Goal: Information Seeking & Learning: Learn about a topic

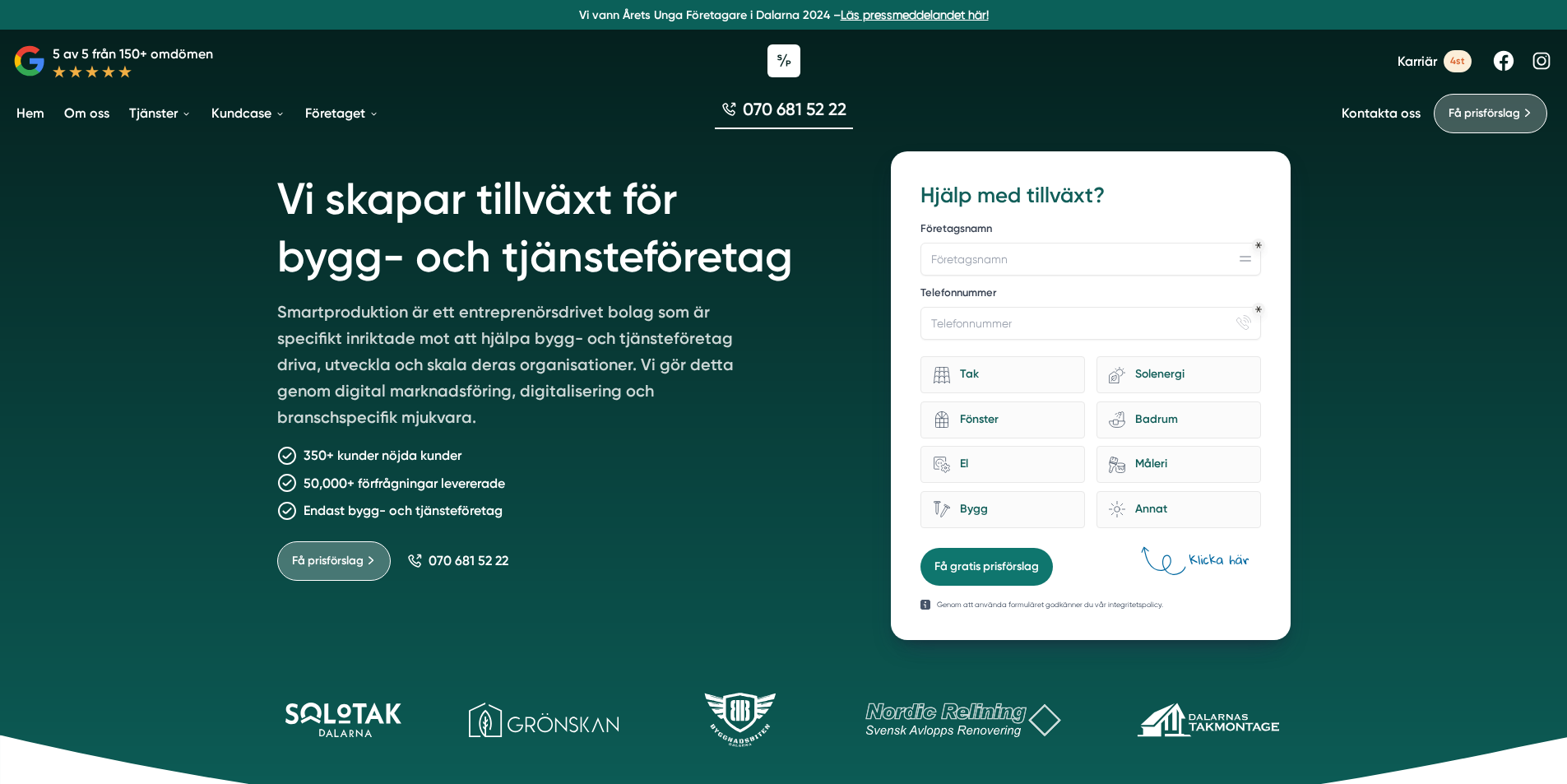
drag, startPoint x: 277, startPoint y: 188, endPoint x: 697, endPoint y: 589, distance: 580.7
click at [697, 589] on div "Vi skapar tillväxt för bygg- och tjänsteföretag Smartproduktion är ett entrepre…" at bounding box center [565, 395] width 575 height 489
click at [661, 566] on div "Få prisförslag 070 681 52 22" at bounding box center [565, 554] width 575 height 52
drag, startPoint x: 592, startPoint y: 571, endPoint x: 274, endPoint y: 190, distance: 496.3
click at [274, 190] on div "Vi skapar tillväxt för bygg- och tjänsteföretag Smartproduktion är ett entrepre…" at bounding box center [784, 385] width 1053 height 508
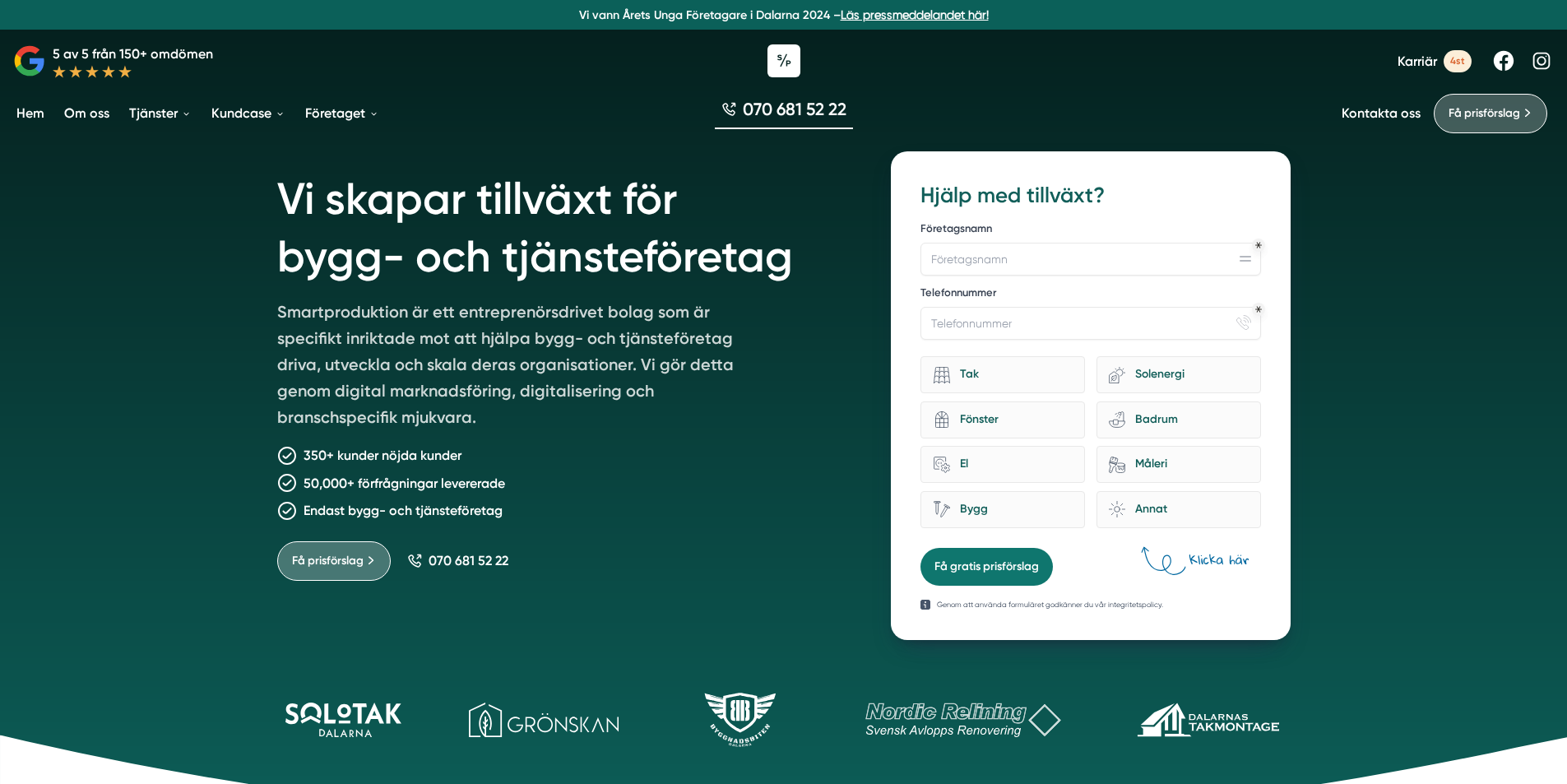
click at [273, 190] on div "Vi skapar tillväxt för bygg- och tjänsteföretag Smartproduktion är ett entrepre…" at bounding box center [784, 385] width 1053 height 508
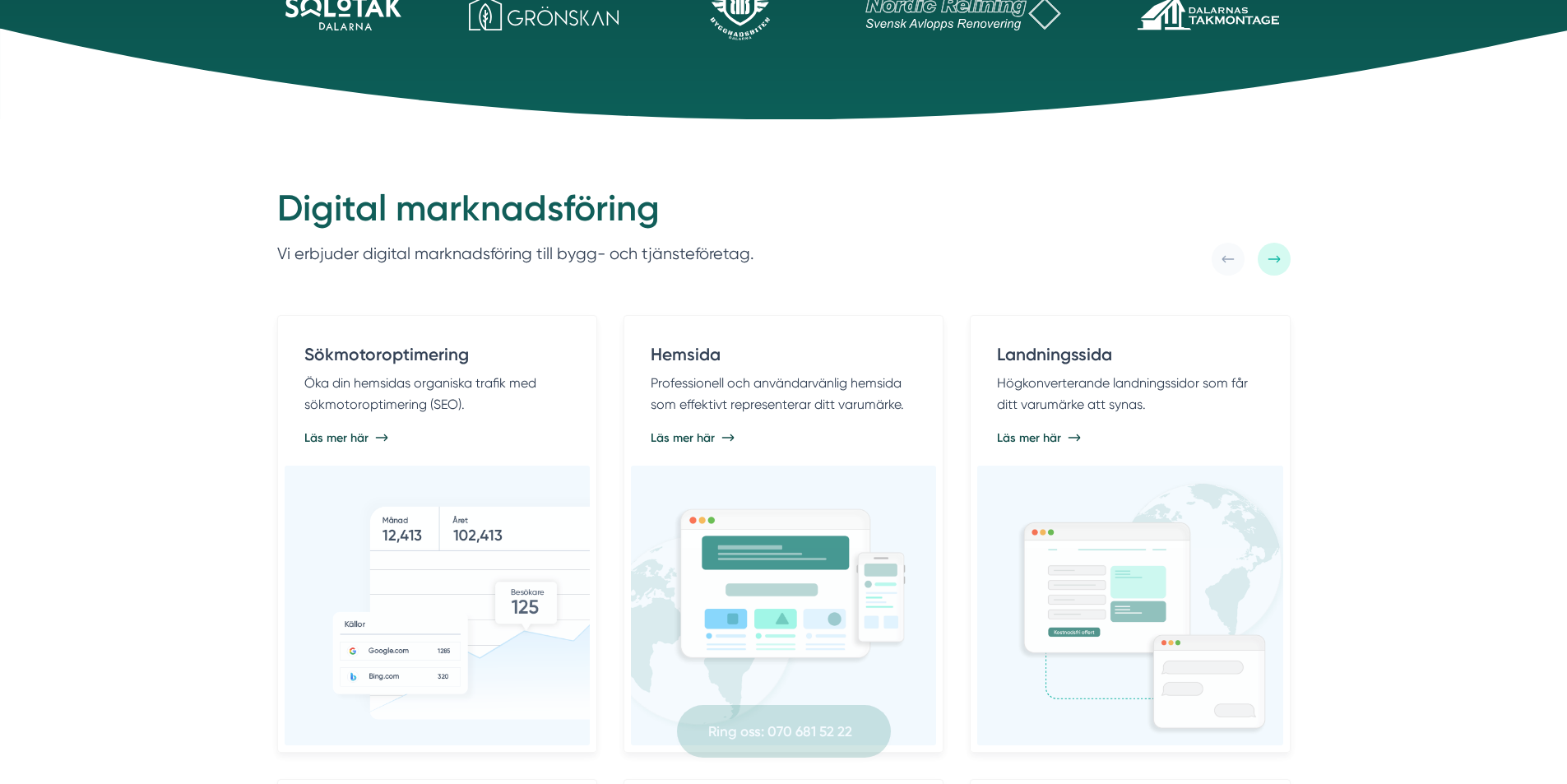
scroll to position [740, 0]
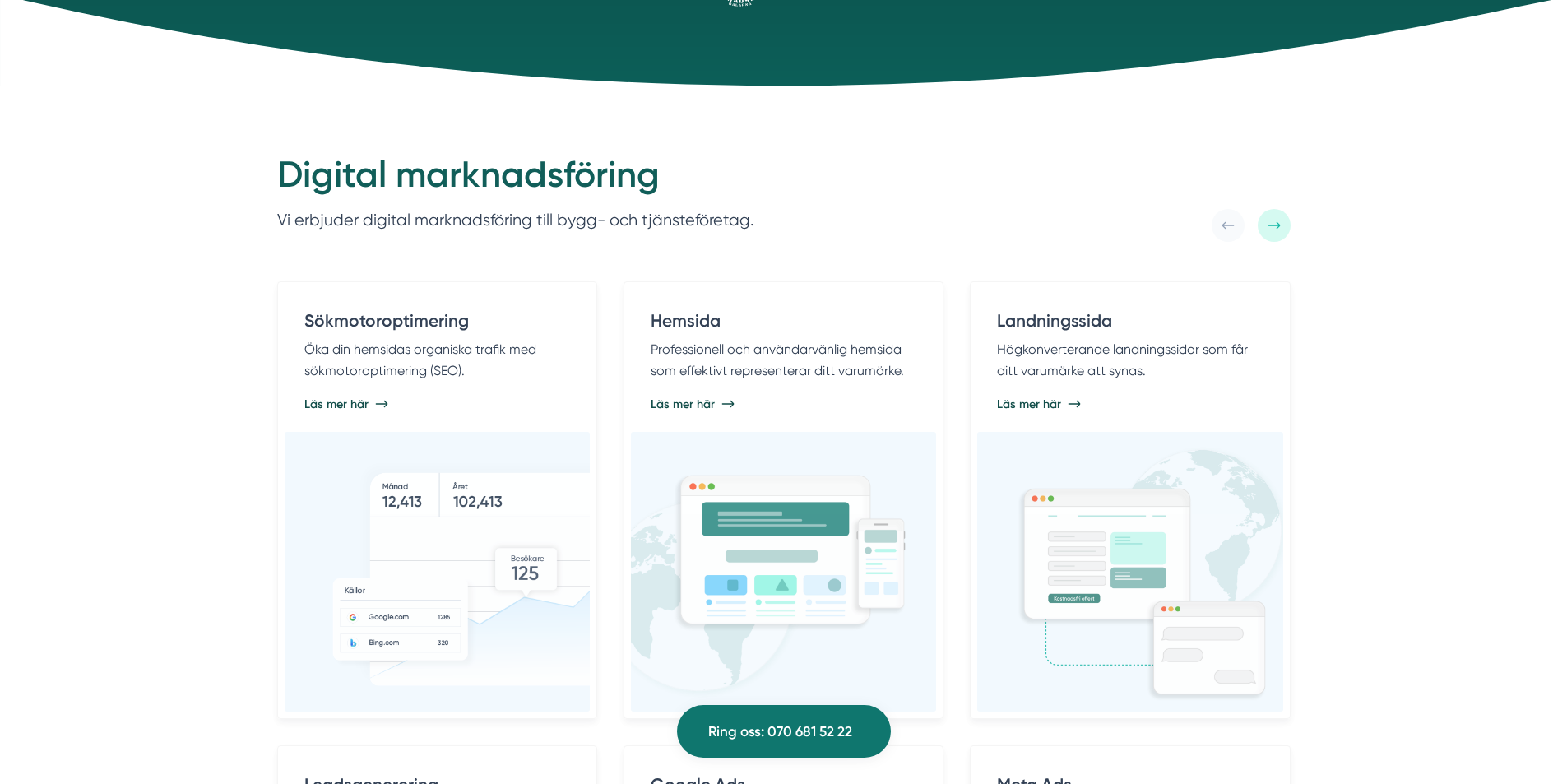
click at [143, 450] on div "Digital marknadsföring Vi erbjuder digital marknadsföring till bygg- och tjänst…" at bounding box center [784, 667] width 1567 height 1164
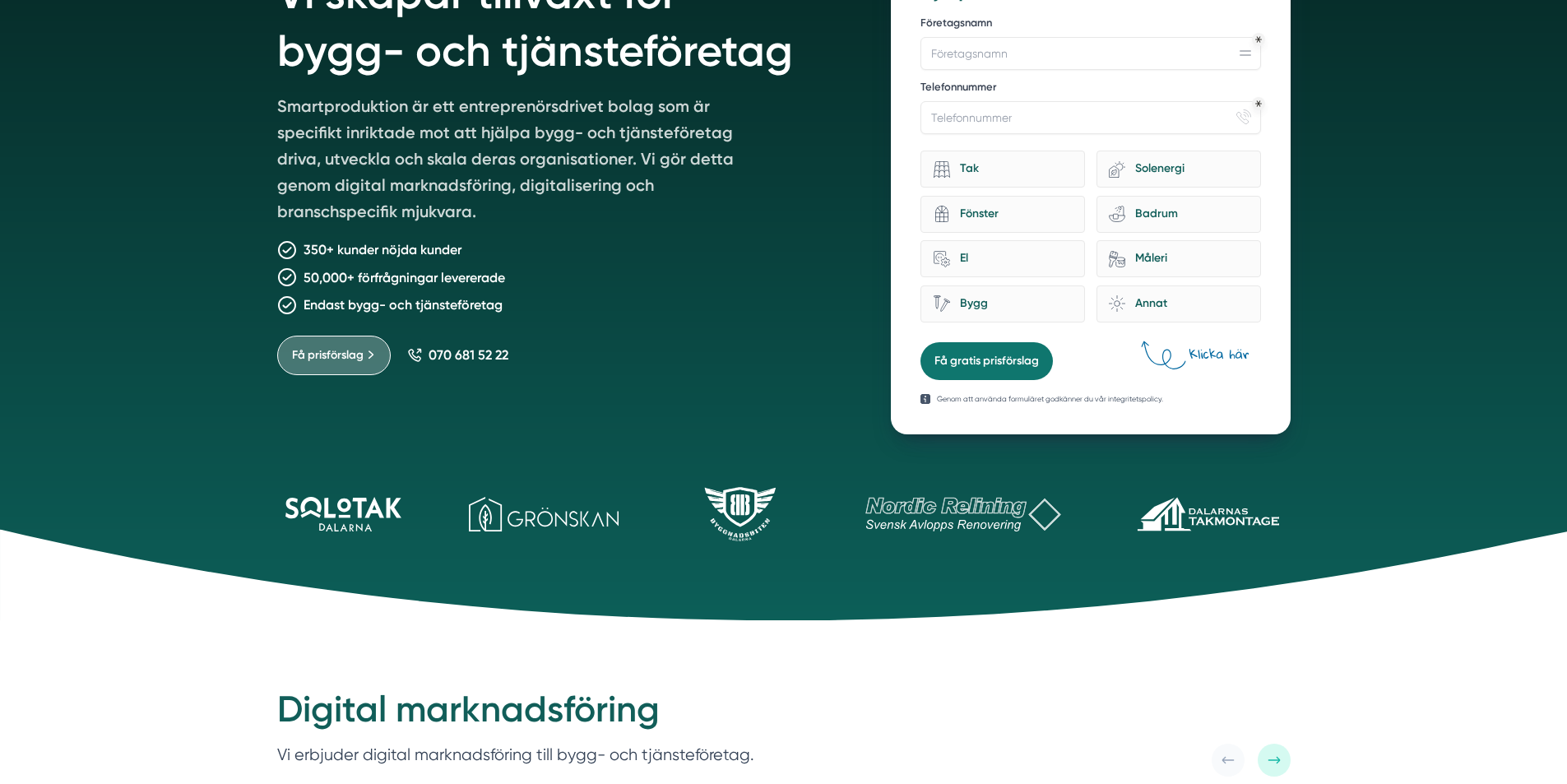
scroll to position [0, 0]
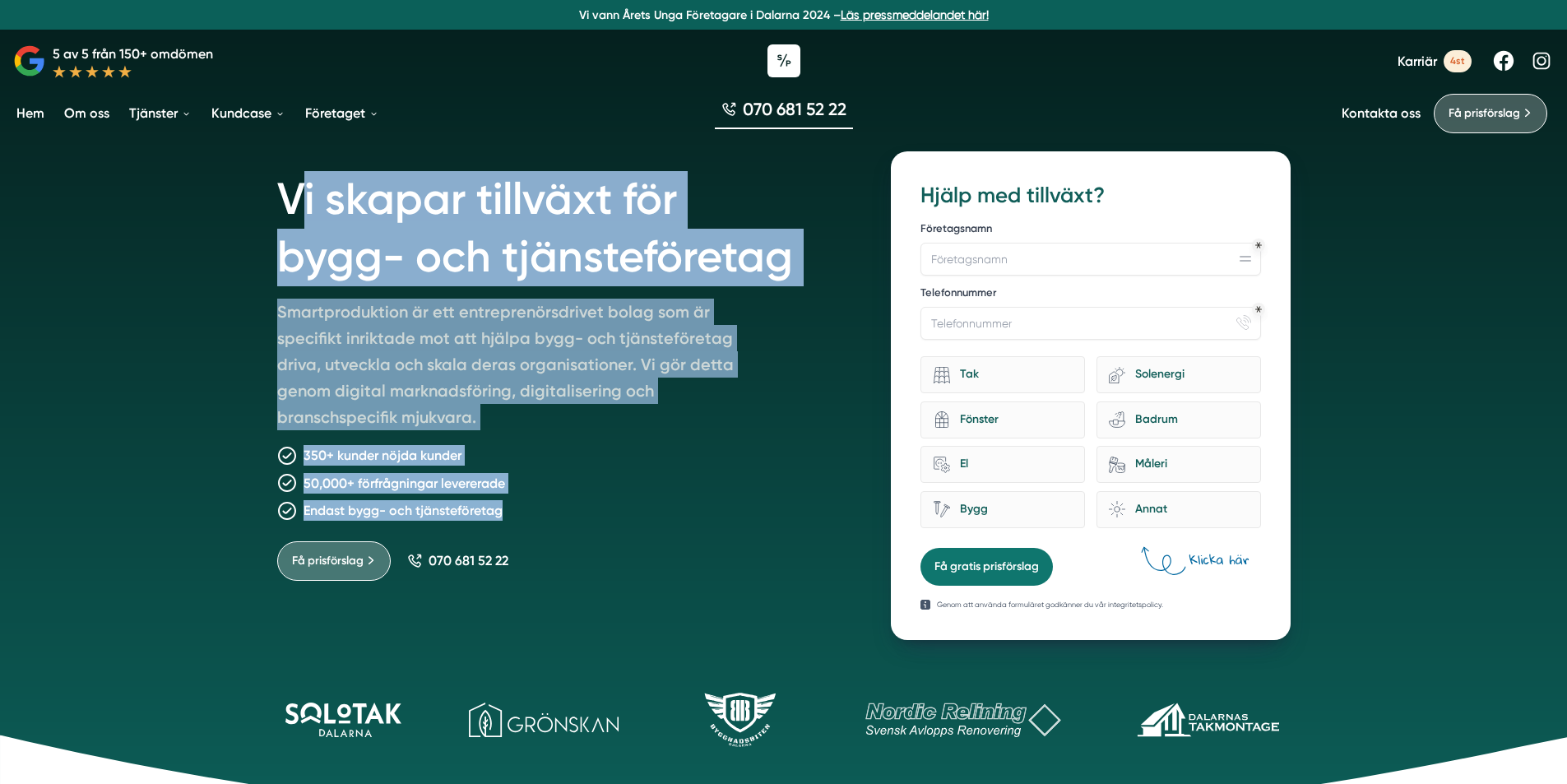
drag, startPoint x: 508, startPoint y: 504, endPoint x: 290, endPoint y: 207, distance: 368.4
click at [290, 207] on div "Vi skapar tillväxt för bygg- och tjänsteföretag Smartproduktion är ett entrepre…" at bounding box center [565, 395] width 575 height 489
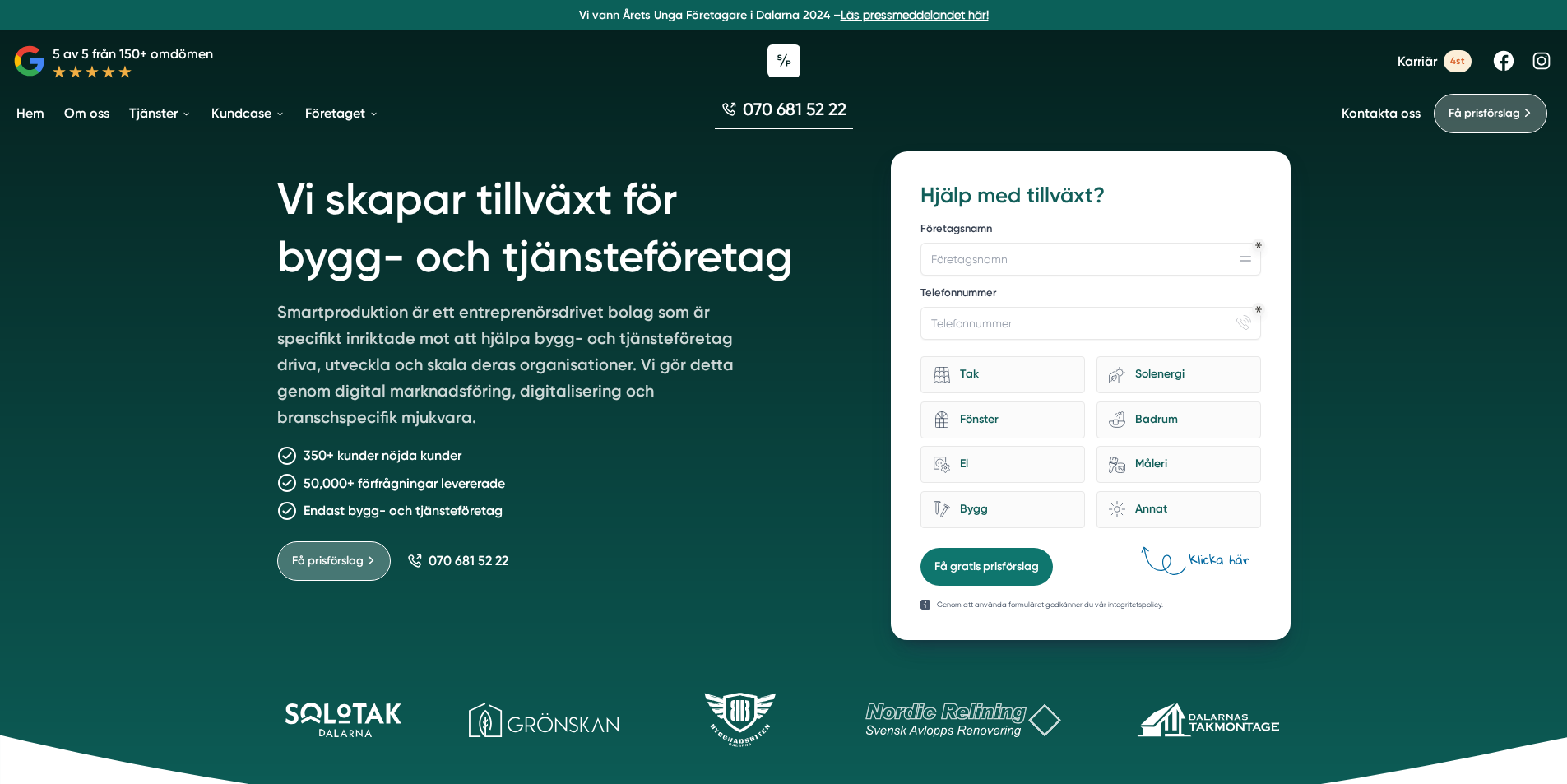
click at [286, 208] on h1 "Vi skapar tillväxt för bygg- och tjänsteföretag" at bounding box center [565, 225] width 575 height 147
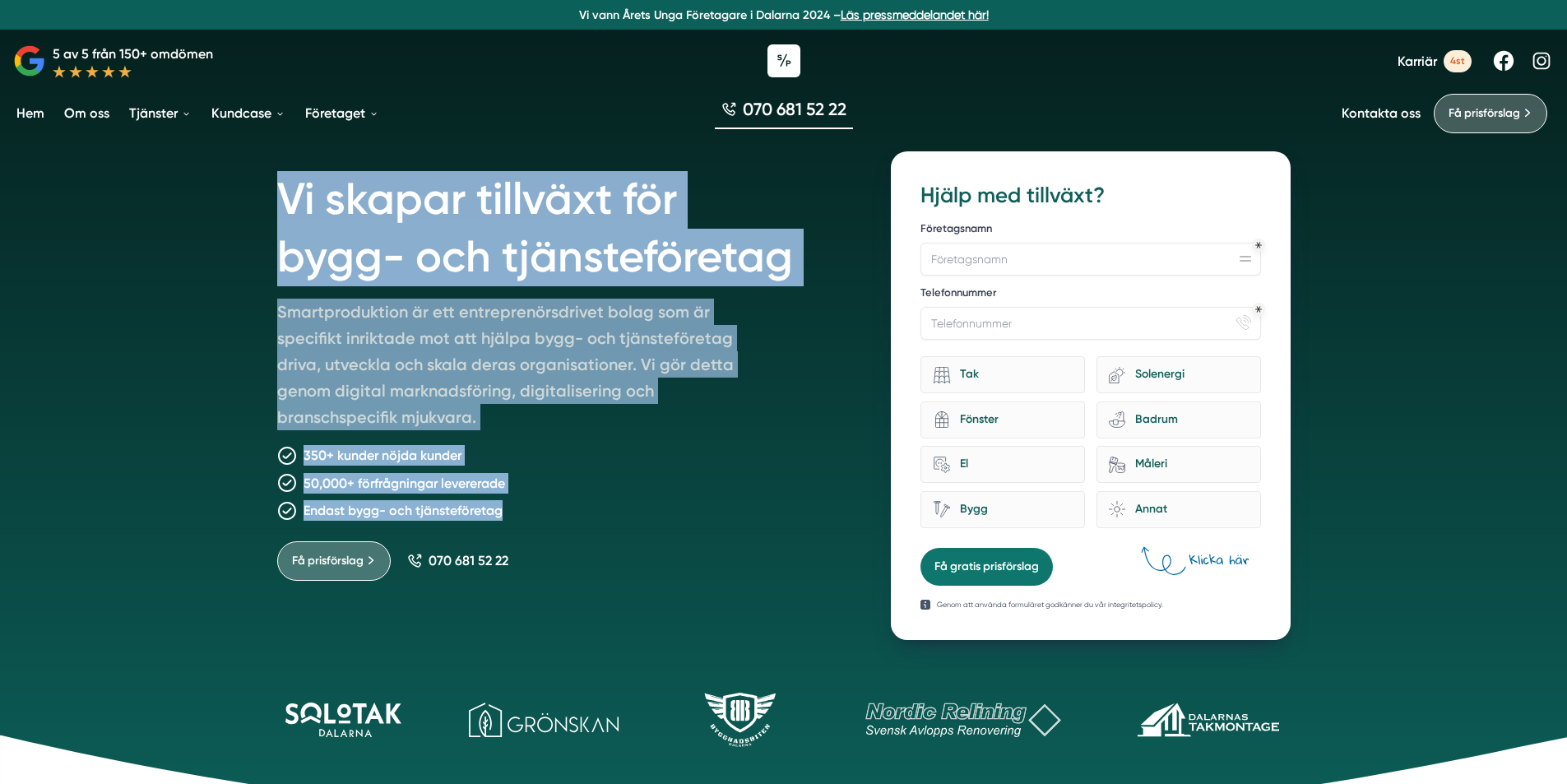
drag, startPoint x: 287, startPoint y: 199, endPoint x: 668, endPoint y: 508, distance: 490.6
click at [668, 508] on div "Vi skapar tillväxt för bygg- och tjänsteföretag Smartproduktion är ett entrepre…" at bounding box center [565, 395] width 575 height 489
click at [668, 508] on div "Endast bygg- och tjänsteföretag" at bounding box center [565, 510] width 575 height 21
drag, startPoint x: 578, startPoint y: 516, endPoint x: 241, endPoint y: 205, distance: 458.6
click at [241, 205] on div "Vi skapar tillväxt för bygg- och tjänsteföretag Smartproduktion är ett entrepre…" at bounding box center [784, 413] width 1567 height 826
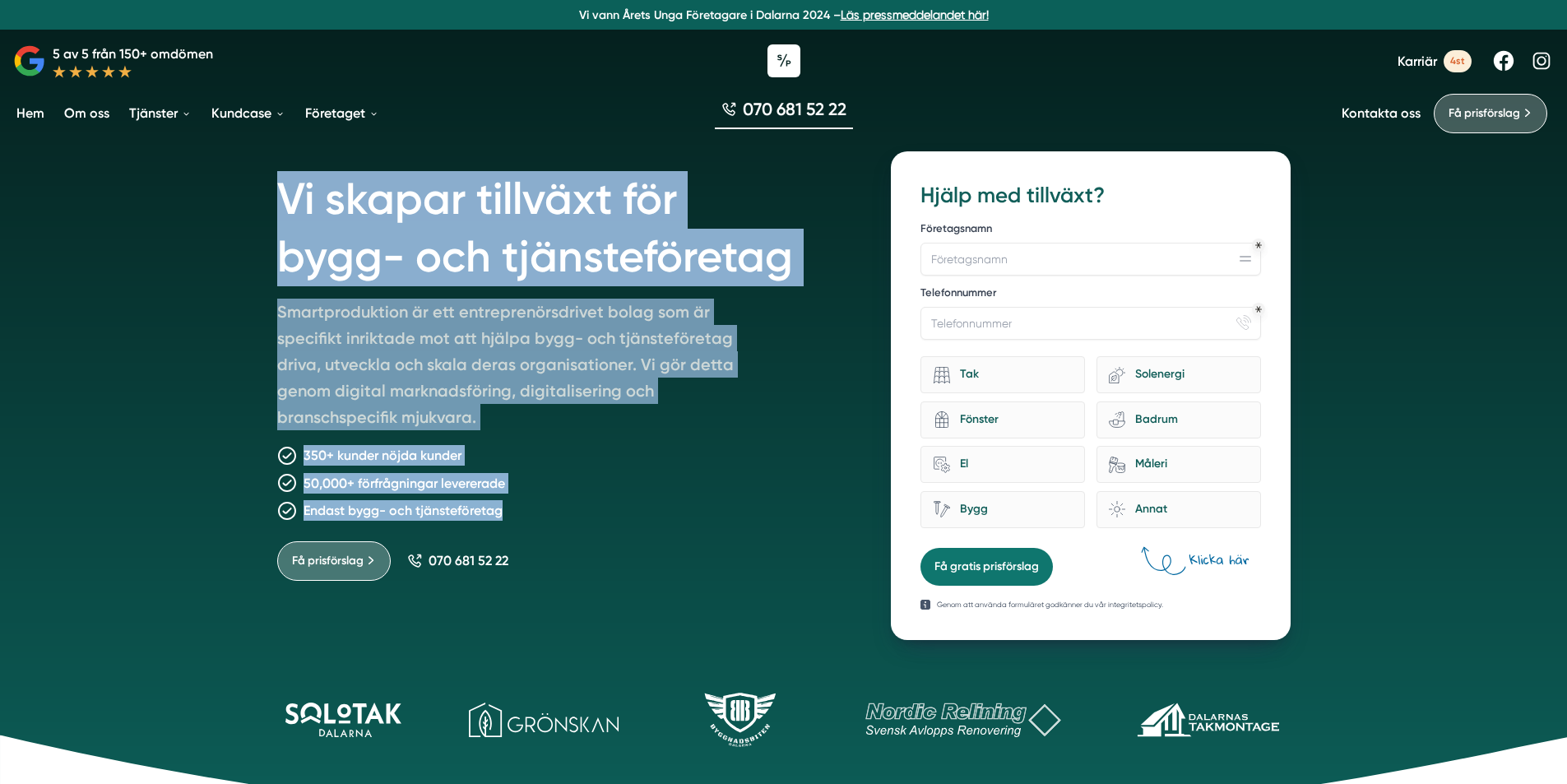
click at [241, 205] on div "Vi skapar tillväxt för bygg- och tjänsteföretag Smartproduktion är ett entrepre…" at bounding box center [784, 413] width 1567 height 826
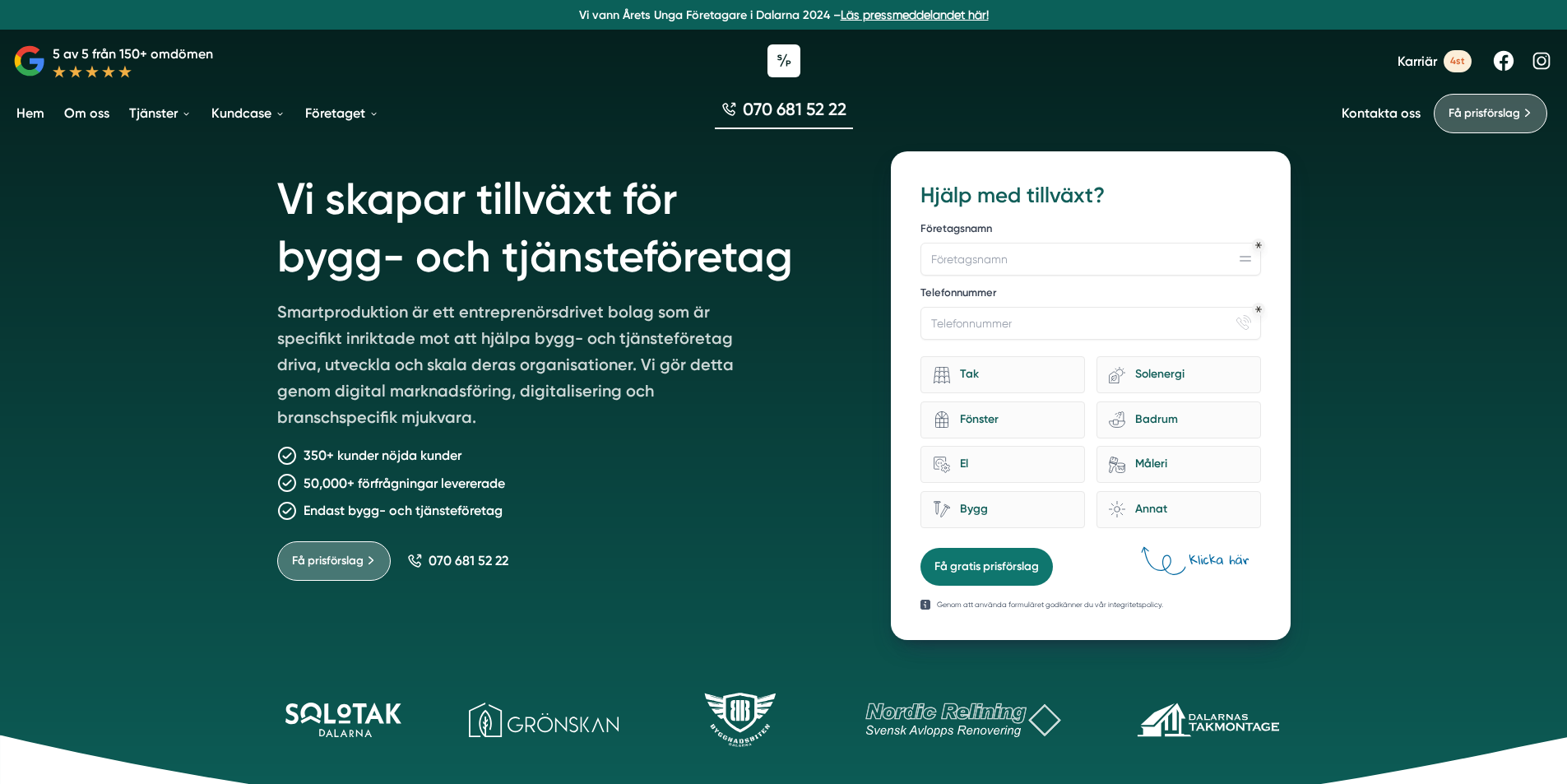
click at [649, 288] on h1 "Vi skapar tillväxt för bygg- och tjänsteföretag" at bounding box center [565, 225] width 575 height 147
